Goal: Task Accomplishment & Management: Complete application form

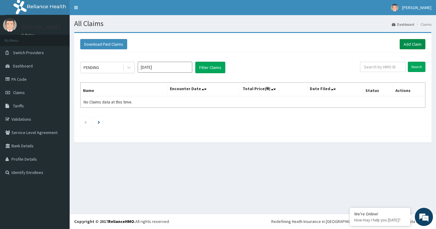
click at [404, 45] on link "Add Claim" at bounding box center [413, 44] width 26 height 10
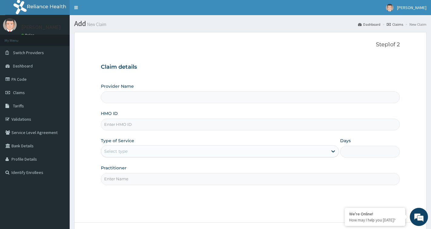
click at [118, 127] on input "HMO ID" at bounding box center [250, 125] width 299 height 12
type input "J"
type input "[GEOGRAPHIC_DATA]"
type input "JSS/10004/D"
click at [125, 153] on div "Select type" at bounding box center [115, 151] width 23 height 6
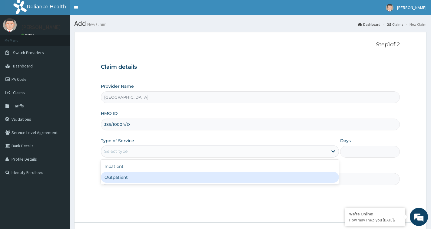
click at [124, 182] on div "Outpatient" at bounding box center [220, 177] width 238 height 11
type input "1"
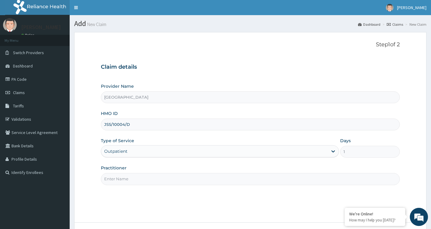
click at [133, 178] on input "Practitioner" at bounding box center [250, 179] width 299 height 12
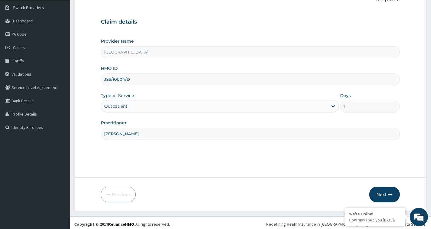
scroll to position [48, 0]
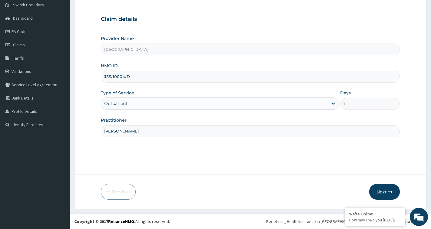
type input "DR CHUKS"
click at [389, 190] on icon "button" at bounding box center [390, 192] width 4 height 4
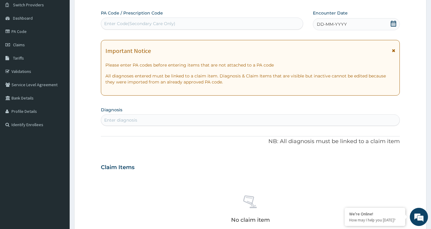
click at [390, 23] on icon at bounding box center [392, 24] width 5 height 6
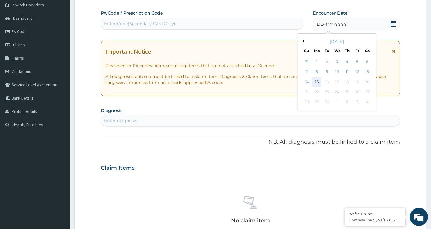
click at [318, 82] on div "15" at bounding box center [316, 81] width 9 height 9
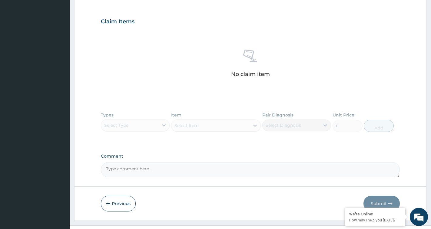
scroll to position [203, 0]
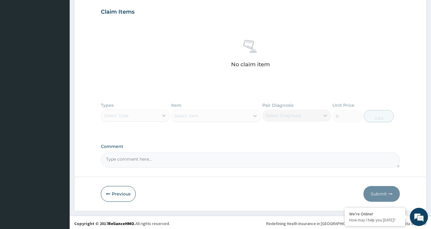
click at [130, 117] on div "Types Select Type Item Select Item Pair Diagnosis Select Diagnosis Unit Price 0…" at bounding box center [250, 116] width 299 height 35
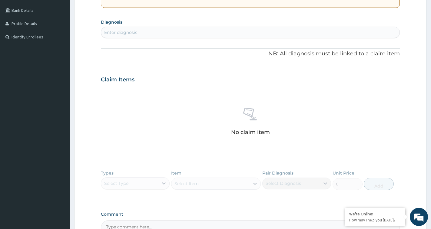
scroll to position [109, 0]
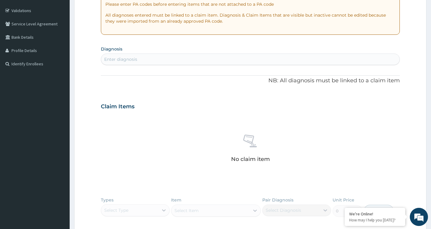
click at [124, 57] on div "Enter diagnosis" at bounding box center [120, 59] width 33 height 6
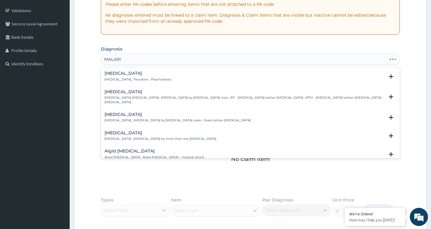
type input "MALARIA"
click at [127, 83] on div "Malaria Malaria , Paludism , Plasmodiosis Select Status Query Query covers susp…" at bounding box center [250, 78] width 292 height 14
click at [127, 79] on p "Malaria , Paludism , Plasmodiosis" at bounding box center [137, 79] width 67 height 4
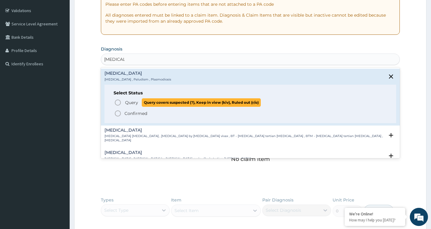
click at [136, 100] on span "Query" at bounding box center [131, 103] width 13 height 6
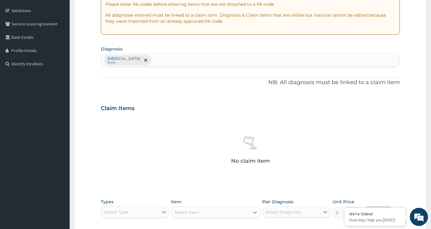
click at [282, 63] on div "Malaria Query" at bounding box center [250, 60] width 298 height 13
type input "SEPSIS"
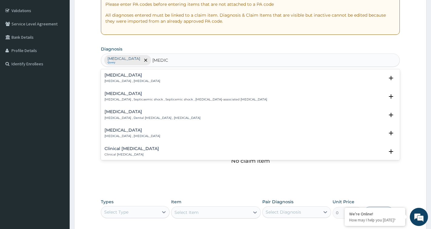
click at [114, 80] on p "Systemic infection , Sepsis" at bounding box center [132, 81] width 56 height 4
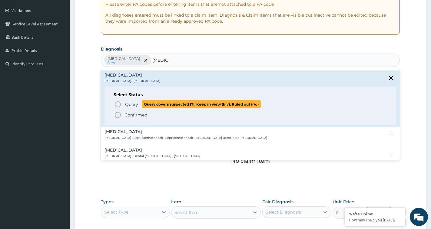
click at [127, 105] on span "Query" at bounding box center [131, 104] width 13 height 6
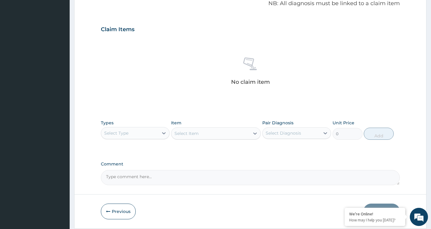
scroll to position [195, 0]
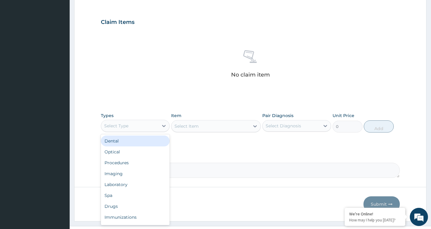
click at [156, 125] on div "Select Type" at bounding box center [129, 126] width 57 height 10
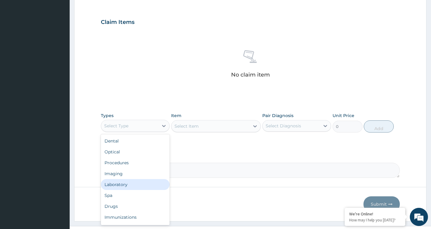
click at [129, 185] on div "Laboratory" at bounding box center [135, 184] width 69 height 11
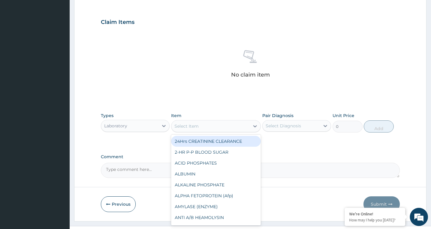
click at [227, 127] on div "Select Item" at bounding box center [210, 126] width 78 height 10
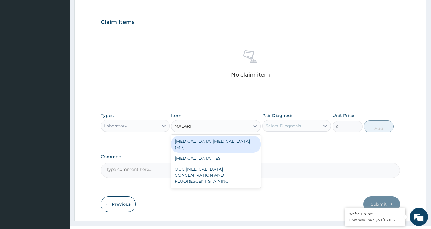
type input "MALARIA"
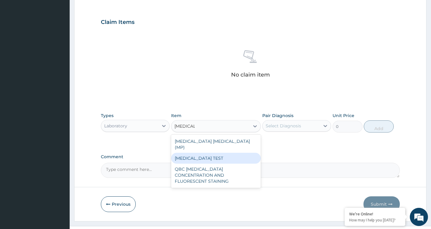
click at [201, 155] on div "MALARIA TEST" at bounding box center [216, 158] width 90 height 11
type input "2000"
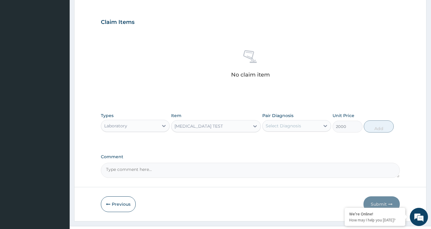
click at [310, 122] on div "Select Diagnosis" at bounding box center [290, 126] width 57 height 10
click at [283, 142] on label "Malaria" at bounding box center [291, 141] width 38 height 6
checkbox input "true"
click at [376, 124] on button "Add" at bounding box center [379, 126] width 30 height 12
type input "0"
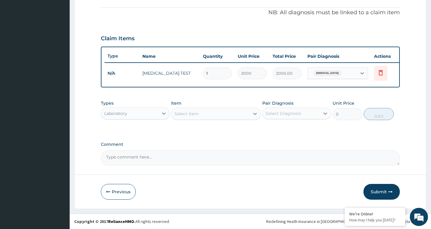
scroll to position [184, 0]
click at [218, 122] on div "Types Laboratory Item Select Item Pair Diagnosis Select Diagnosis Unit Price 0 …" at bounding box center [250, 110] width 299 height 26
click at [215, 117] on div "Select Item" at bounding box center [210, 114] width 78 height 10
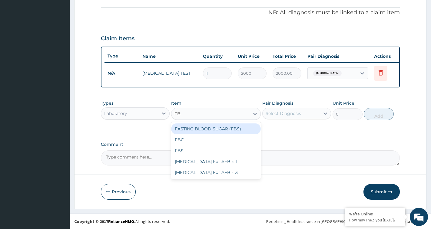
type input "FBC"
click at [213, 128] on div "FBC" at bounding box center [216, 129] width 90 height 11
type input "3000"
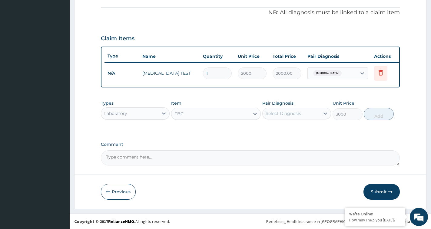
click at [269, 114] on div "Select Diagnosis" at bounding box center [282, 113] width 35 height 6
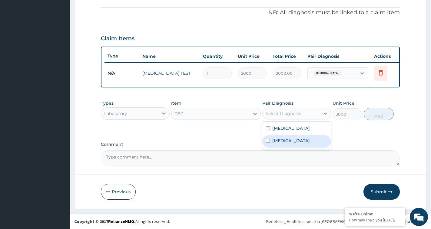
drag, startPoint x: 271, startPoint y: 141, endPoint x: 333, endPoint y: 129, distance: 63.0
click at [285, 139] on div "Sepsis" at bounding box center [296, 141] width 69 height 12
checkbox input "true"
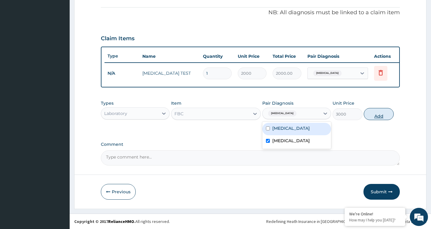
click at [377, 117] on button "Add" at bounding box center [379, 114] width 30 height 12
type input "0"
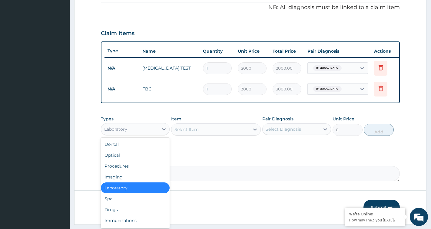
click at [149, 132] on div "Laboratory" at bounding box center [129, 129] width 57 height 10
click at [117, 215] on div "Drugs" at bounding box center [135, 209] width 69 height 11
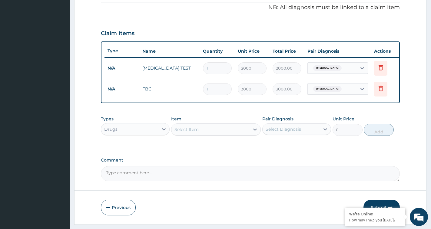
click at [224, 134] on div "Select Item" at bounding box center [210, 130] width 78 height 10
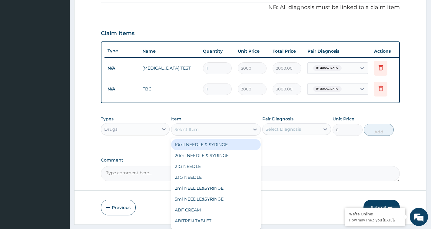
scroll to position [205, 0]
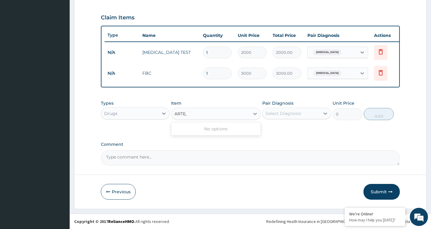
type input "ARTE"
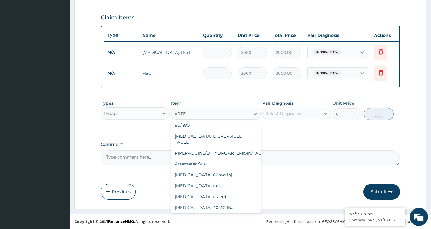
scroll to position [206, 0]
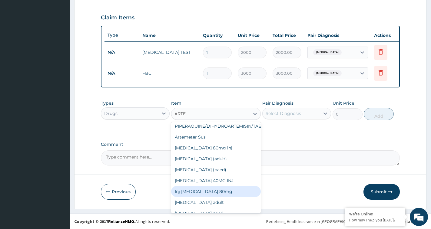
click at [208, 186] on div "Inj Artemether 80mg" at bounding box center [216, 191] width 90 height 11
type input "400"
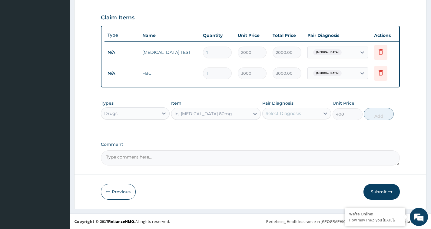
click at [286, 114] on div "Select Diagnosis" at bounding box center [282, 113] width 35 height 6
click at [282, 132] on div "Malaria" at bounding box center [296, 129] width 69 height 12
checkbox input "true"
click at [378, 119] on button "Add" at bounding box center [379, 114] width 30 height 12
type input "0"
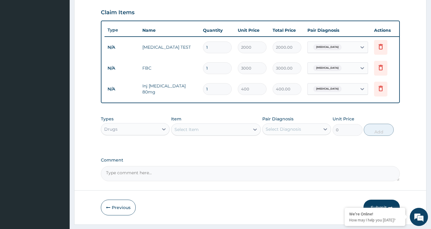
drag, startPoint x: 213, startPoint y: 91, endPoint x: 200, endPoint y: 90, distance: 12.5
click at [200, 90] on td "1" at bounding box center [217, 89] width 35 height 18
type input "3"
type input "1200.00"
type input "3"
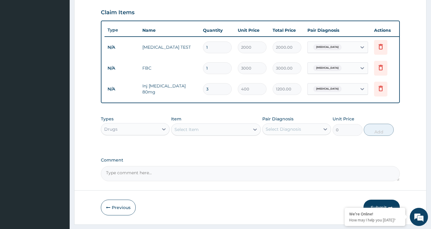
click at [182, 133] on div "Select Item" at bounding box center [186, 130] width 24 height 6
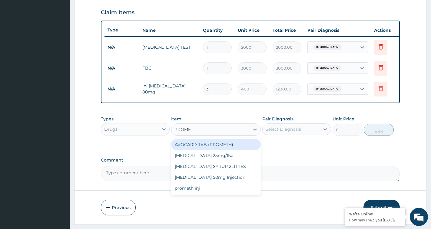
type input "PROMET"
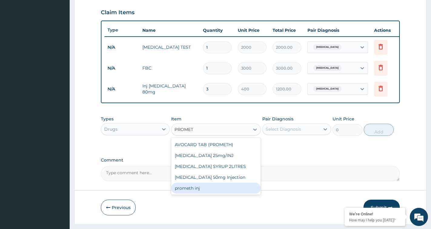
click at [202, 194] on div "prometh inj" at bounding box center [216, 188] width 90 height 11
type input "200"
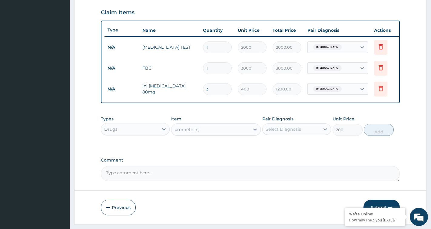
click at [290, 128] on div "Select Diagnosis" at bounding box center [296, 130] width 69 height 12
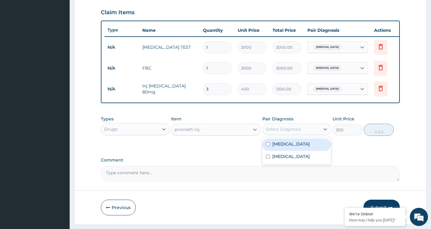
click at [285, 147] on label "Malaria" at bounding box center [291, 144] width 38 height 6
checkbox input "true"
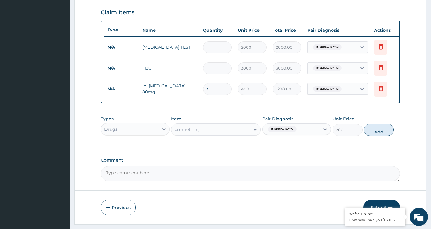
click at [378, 136] on button "Add" at bounding box center [379, 130] width 30 height 12
type input "0"
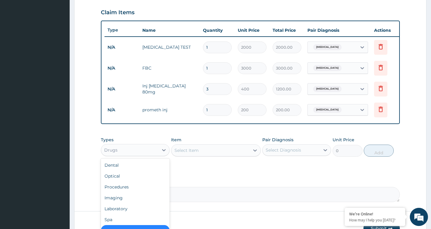
click at [146, 153] on div "Drugs" at bounding box center [129, 150] width 57 height 10
click at [195, 153] on div "Select Item" at bounding box center [186, 150] width 24 height 6
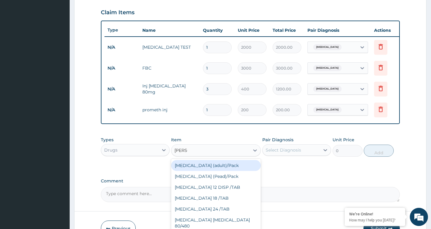
type input "COART"
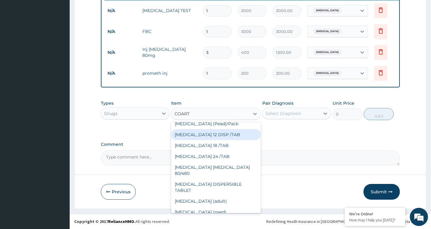
scroll to position [31, 0]
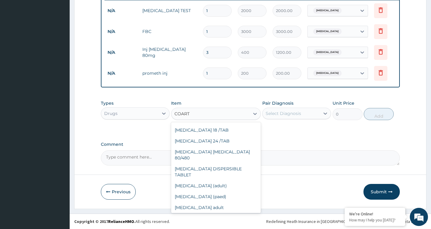
click at [205, 213] on div "coartem paed" at bounding box center [216, 218] width 90 height 11
type input "150"
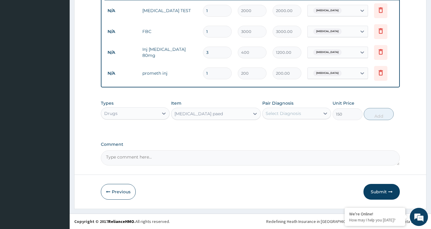
click at [308, 110] on div "Select Diagnosis" at bounding box center [290, 114] width 57 height 10
click at [293, 129] on div "Malaria" at bounding box center [296, 129] width 69 height 12
checkbox input "true"
click at [379, 116] on button "Add" at bounding box center [379, 114] width 30 height 12
type input "0"
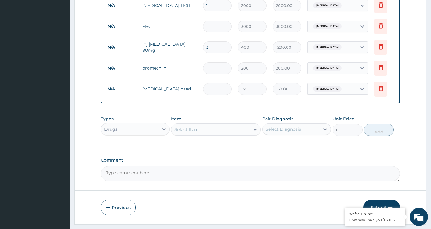
drag, startPoint x: 210, startPoint y: 89, endPoint x: 203, endPoint y: 91, distance: 7.7
click at [203, 91] on input "1" at bounding box center [217, 89] width 29 height 12
type input "6"
type input "900.00"
type input "6"
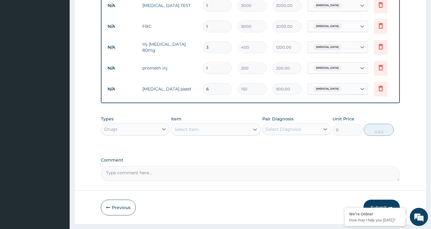
click at [222, 134] on div "Select Item" at bounding box center [210, 130] width 78 height 10
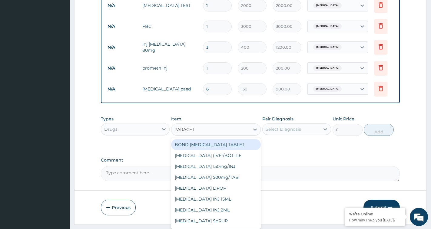
type input "PARACETA"
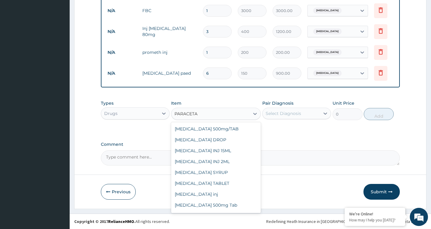
scroll to position [42, 0]
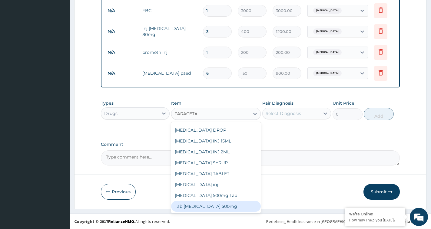
click at [229, 210] on div "Tab paracetamol 500mg" at bounding box center [216, 206] width 90 height 11
type input "20"
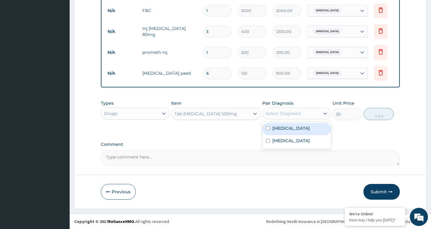
click at [281, 114] on div "Select Diagnosis" at bounding box center [282, 113] width 35 height 6
click at [286, 129] on label "Malaria" at bounding box center [291, 128] width 38 height 6
checkbox input "true"
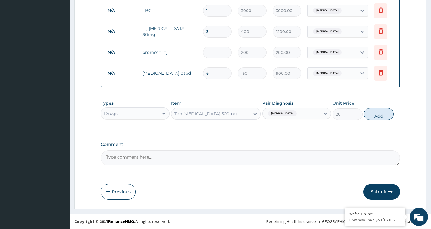
click at [371, 117] on button "Add" at bounding box center [379, 114] width 30 height 12
type input "0"
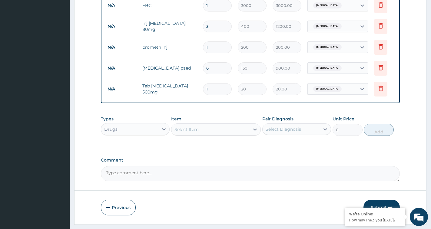
drag, startPoint x: 216, startPoint y: 89, endPoint x: 193, endPoint y: 91, distance: 23.1
click at [193, 91] on tr "N/A Tab paracetamol 500mg 1 20 20.00 Malaria Delete" at bounding box center [252, 89] width 297 height 21
type input "9"
type input "180.00"
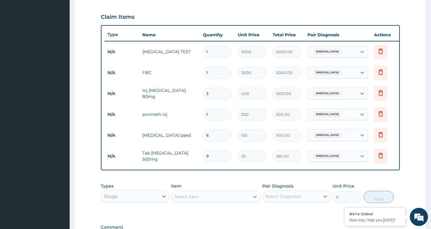
type input "9"
click at [153, 197] on div "Drugs" at bounding box center [129, 197] width 57 height 10
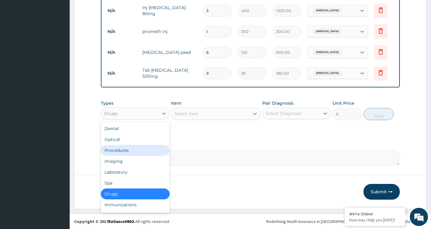
click at [197, 114] on div "Select Item" at bounding box center [186, 114] width 24 height 6
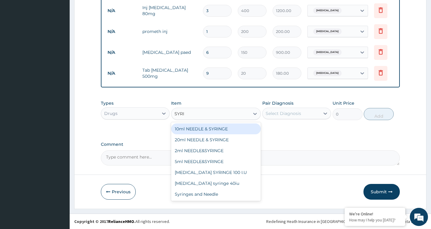
type input "SYRIN"
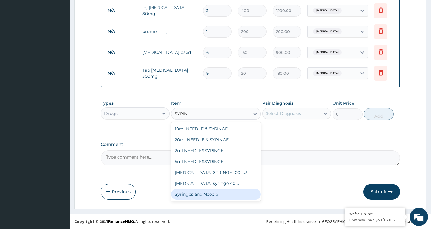
click at [220, 196] on div "Syringes and Needle" at bounding box center [216, 194] width 90 height 11
type input "45"
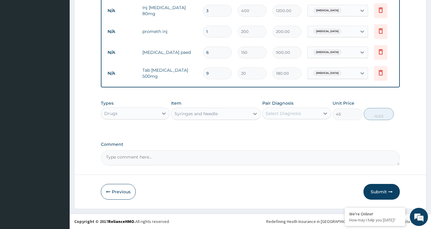
click at [283, 115] on div "Select Diagnosis" at bounding box center [282, 113] width 35 height 6
click at [280, 129] on label "Malaria" at bounding box center [291, 128] width 38 height 6
checkbox input "true"
click at [386, 114] on button "Add" at bounding box center [379, 114] width 30 height 12
type input "0"
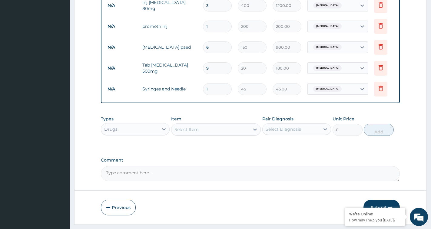
drag, startPoint x: 211, startPoint y: 89, endPoint x: 192, endPoint y: 88, distance: 19.4
click at [192, 88] on tr "N/A Syringes and Needle 1 45 45.00 Malaria Delete" at bounding box center [252, 89] width 297 height 21
type input "3"
type input "135.00"
type input "3"
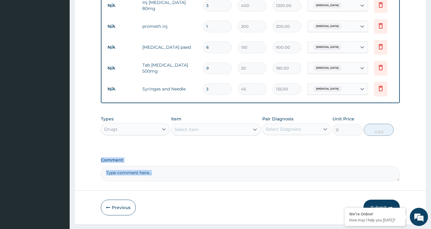
drag, startPoint x: 428, startPoint y: 164, endPoint x: 426, endPoint y: 193, distance: 28.9
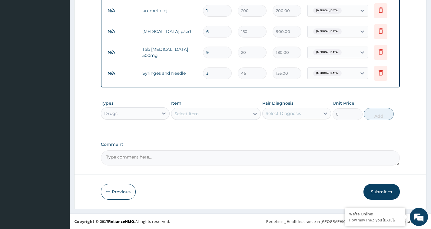
scroll to position [309, 0]
click at [380, 189] on button "Submit" at bounding box center [381, 192] width 36 height 16
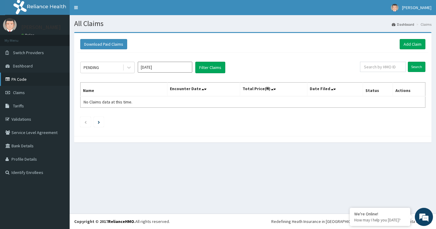
click at [20, 77] on link "PA Code" at bounding box center [35, 79] width 70 height 13
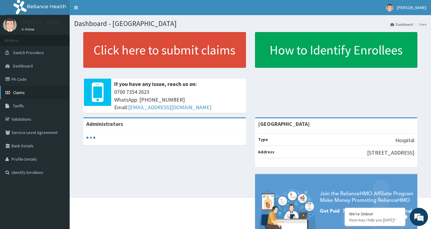
click at [16, 93] on span "Claims" at bounding box center [19, 92] width 12 height 5
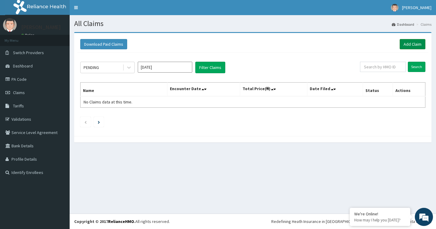
click at [415, 47] on link "Add Claim" at bounding box center [413, 44] width 26 height 10
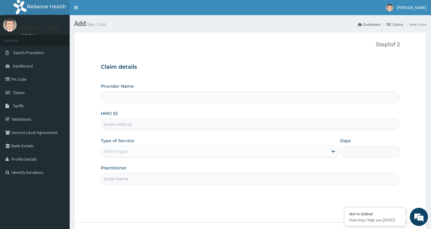
click at [124, 128] on input "HMO ID" at bounding box center [250, 125] width 299 height 12
type input "[GEOGRAPHIC_DATA]"
type input "PRN/10097/C"
click at [134, 155] on div "Select type" at bounding box center [214, 152] width 226 height 10
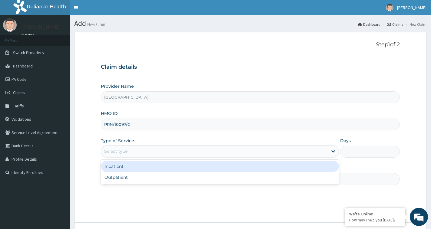
drag, startPoint x: 132, startPoint y: 167, endPoint x: 205, endPoint y: 167, distance: 73.0
click at [133, 167] on div "Inpatient" at bounding box center [220, 166] width 238 height 11
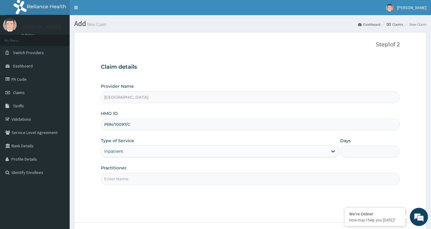
click at [360, 155] on input "Days" at bounding box center [370, 152] width 60 height 12
type input "2"
click at [235, 180] on input "Practitioner" at bounding box center [250, 179] width 299 height 12
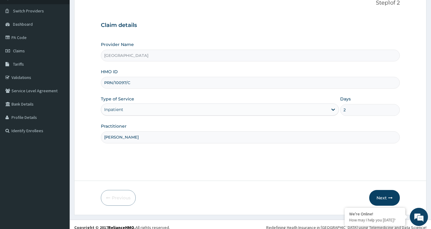
scroll to position [48, 0]
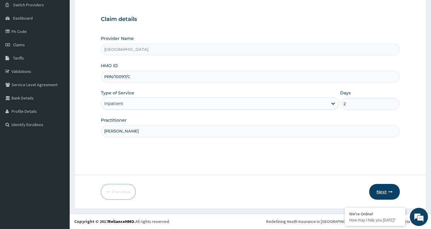
type input "[PERSON_NAME]"
click at [380, 193] on button "Next" at bounding box center [384, 192] width 31 height 16
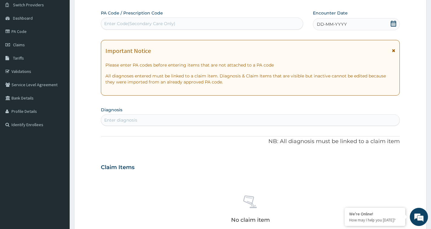
click at [275, 25] on div "Enter Code(Secondary Care Only)" at bounding box center [202, 24] width 202 height 10
paste input "PA/E38AC5"
type input "PA/E38AC5"
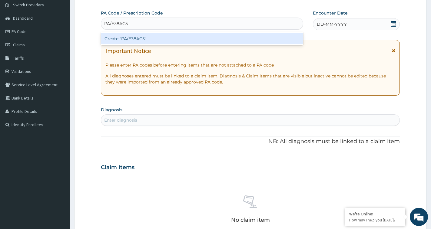
click at [203, 40] on div "Create "PA/E38AC5"" at bounding box center [202, 38] width 202 height 11
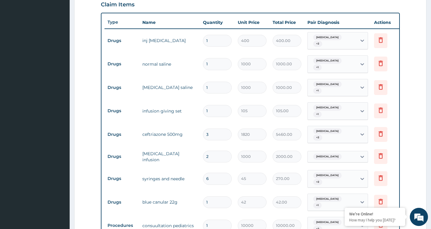
scroll to position [209, 0]
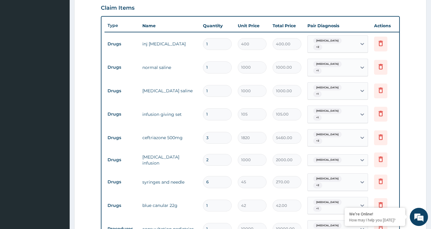
click at [136, 54] on tr "Drugs inj metoclopramide 1 400 400.00 Acute gastroenteritis + 2 Delete" at bounding box center [252, 44] width 297 height 24
drag, startPoint x: 354, startPoint y: 101, endPoint x: 421, endPoint y: 48, distance: 85.1
click at [421, 48] on form "Step 2 of 2 PA Code / Prescription Code PA/E38AC5 Encounter Date 12-09-2025 Imp…" at bounding box center [250, 106] width 352 height 567
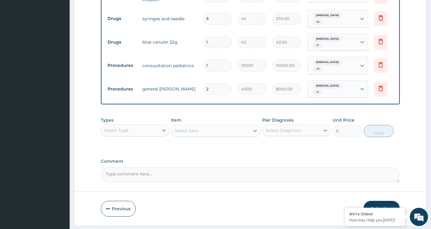
scroll to position [387, 0]
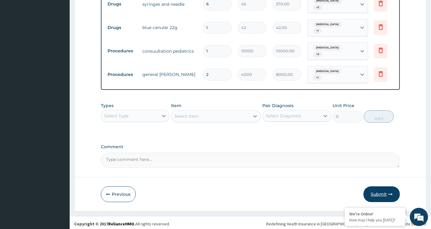
click at [392, 193] on icon "button" at bounding box center [390, 194] width 4 height 4
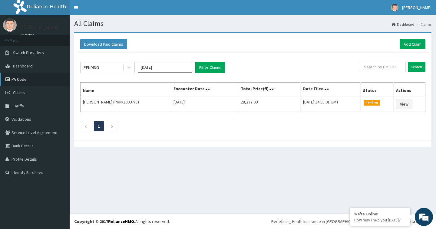
click at [19, 81] on link "PA Code" at bounding box center [35, 79] width 70 height 13
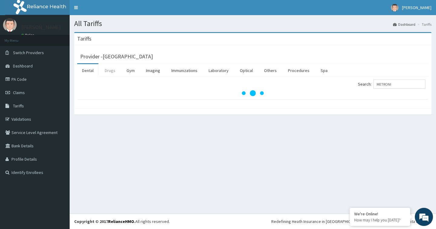
type input "METRONI"
click at [111, 70] on link "Drugs" at bounding box center [110, 70] width 20 height 13
click at [413, 88] on input "Search:" at bounding box center [399, 84] width 52 height 9
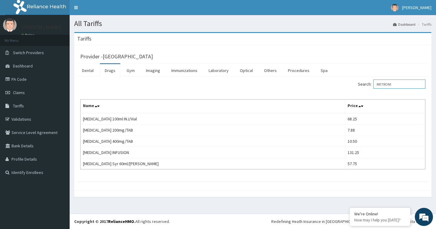
type input "METRONI"
